Goal: Task Accomplishment & Management: Complete application form

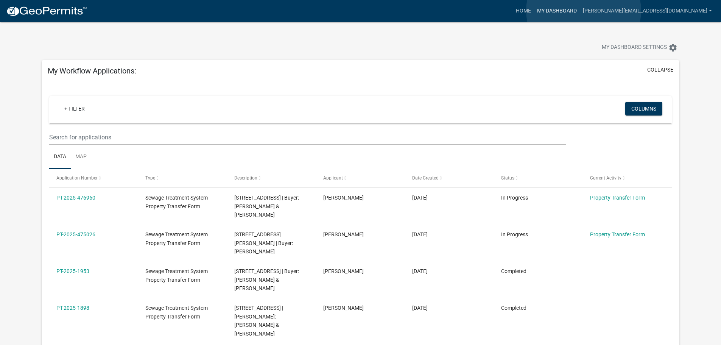
click at [580, 11] on link "My Dashboard" at bounding box center [557, 11] width 46 height 14
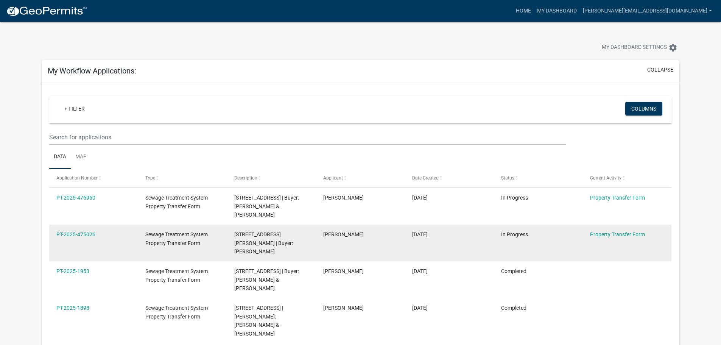
click at [286, 231] on span "[STREET_ADDRESS][PERSON_NAME] | Buyer: [PERSON_NAME]" at bounding box center [263, 242] width 59 height 23
click at [609, 231] on link "Property Transfer Form" at bounding box center [617, 234] width 55 height 6
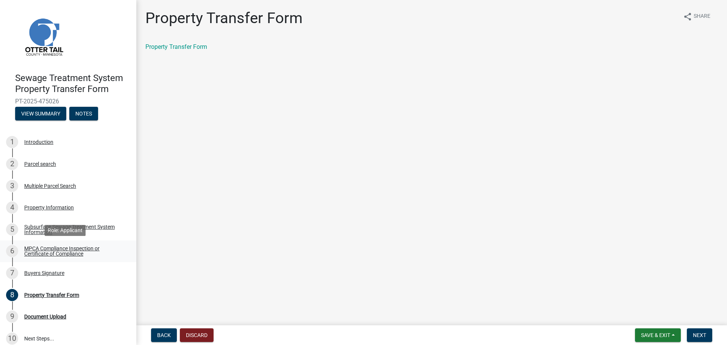
click at [78, 244] on link "6 MPCA Compliance Inspection or Certificate of Compliance" at bounding box center [68, 251] width 136 height 22
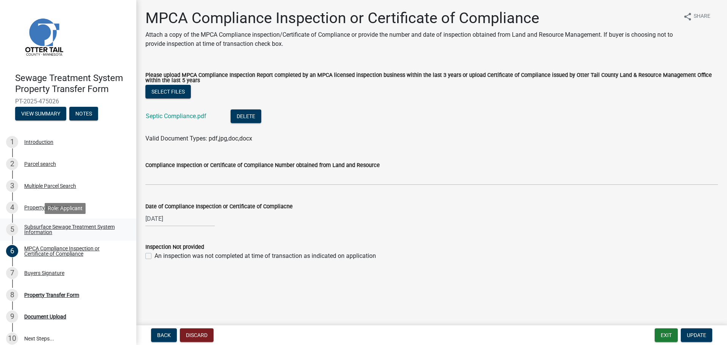
click at [72, 229] on div "Subsurface Sewage Treatment System Information" at bounding box center [74, 229] width 100 height 11
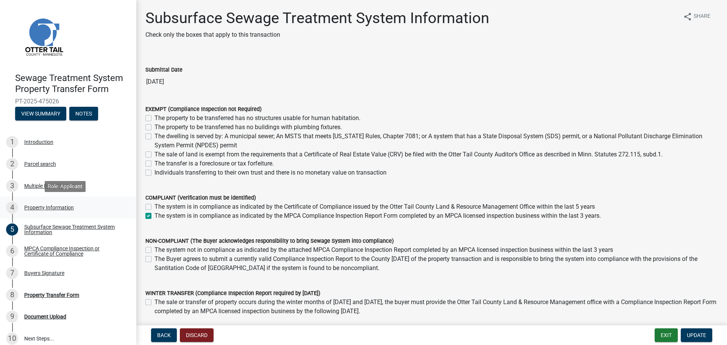
click at [57, 206] on div "Property Information" at bounding box center [49, 207] width 50 height 5
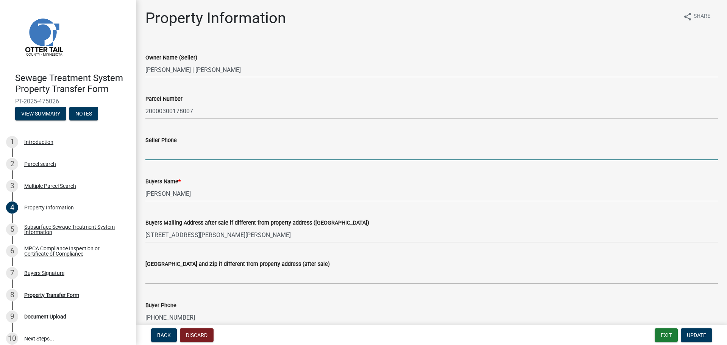
click at [204, 154] on input "Seller Phone" at bounding box center [431, 153] width 572 height 16
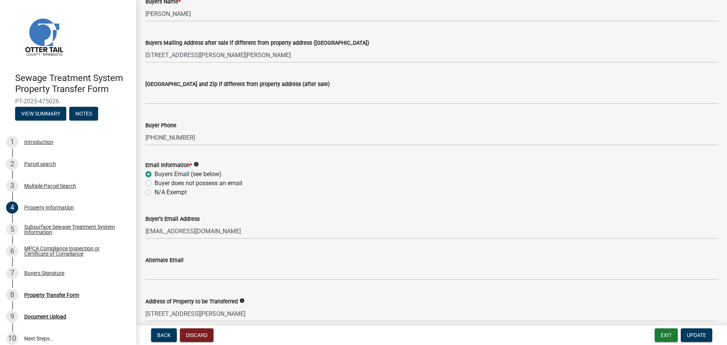
scroll to position [227, 0]
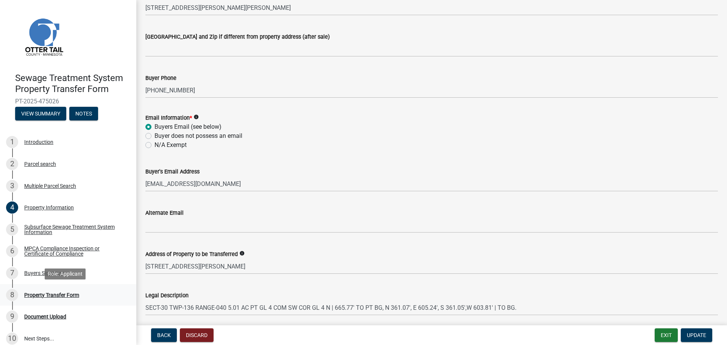
type input "[PHONE_NUMBER]"
click at [59, 293] on div "Property Transfer Form" at bounding box center [51, 294] width 55 height 5
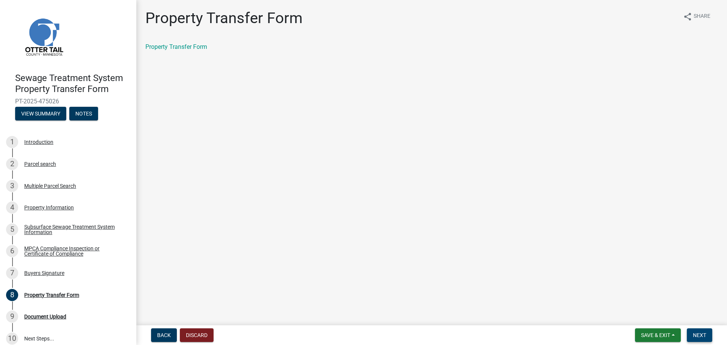
click at [705, 336] on span "Next" at bounding box center [699, 335] width 13 height 6
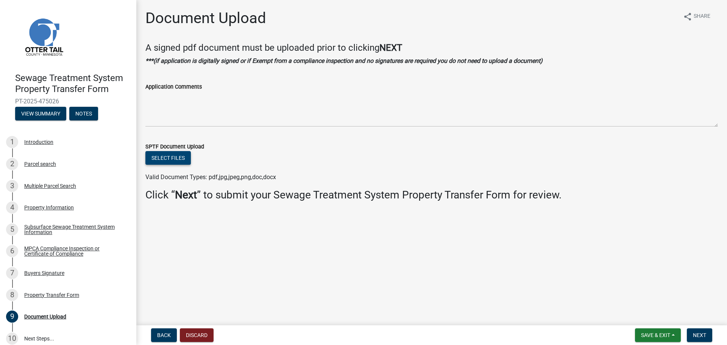
click at [170, 159] on button "Select files" at bounding box center [167, 158] width 45 height 14
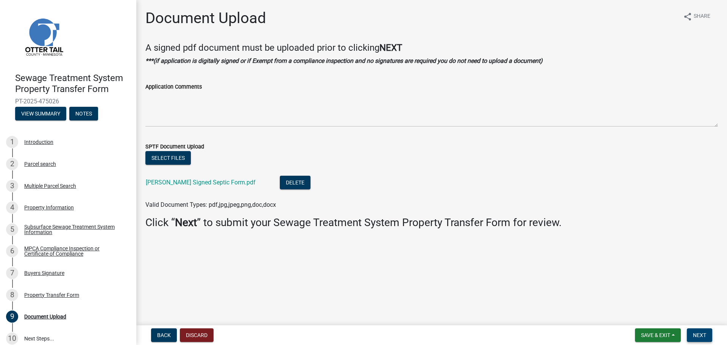
click at [705, 338] on span "Next" at bounding box center [699, 335] width 13 height 6
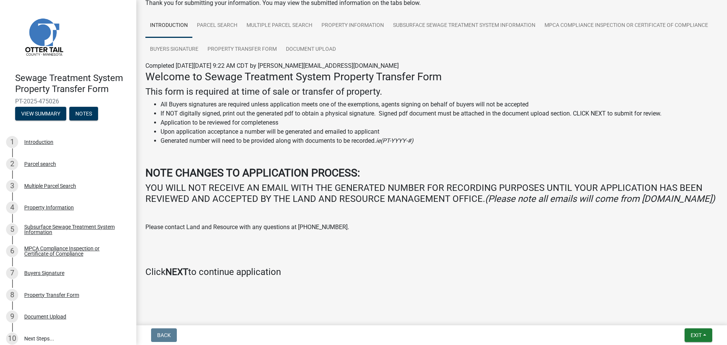
scroll to position [55, 0]
click at [688, 333] on button "Exit" at bounding box center [699, 335] width 28 height 14
click at [572, 274] on h4 "Click NEXT to continue application" at bounding box center [431, 272] width 572 height 11
